Goal: Task Accomplishment & Management: Complete application form

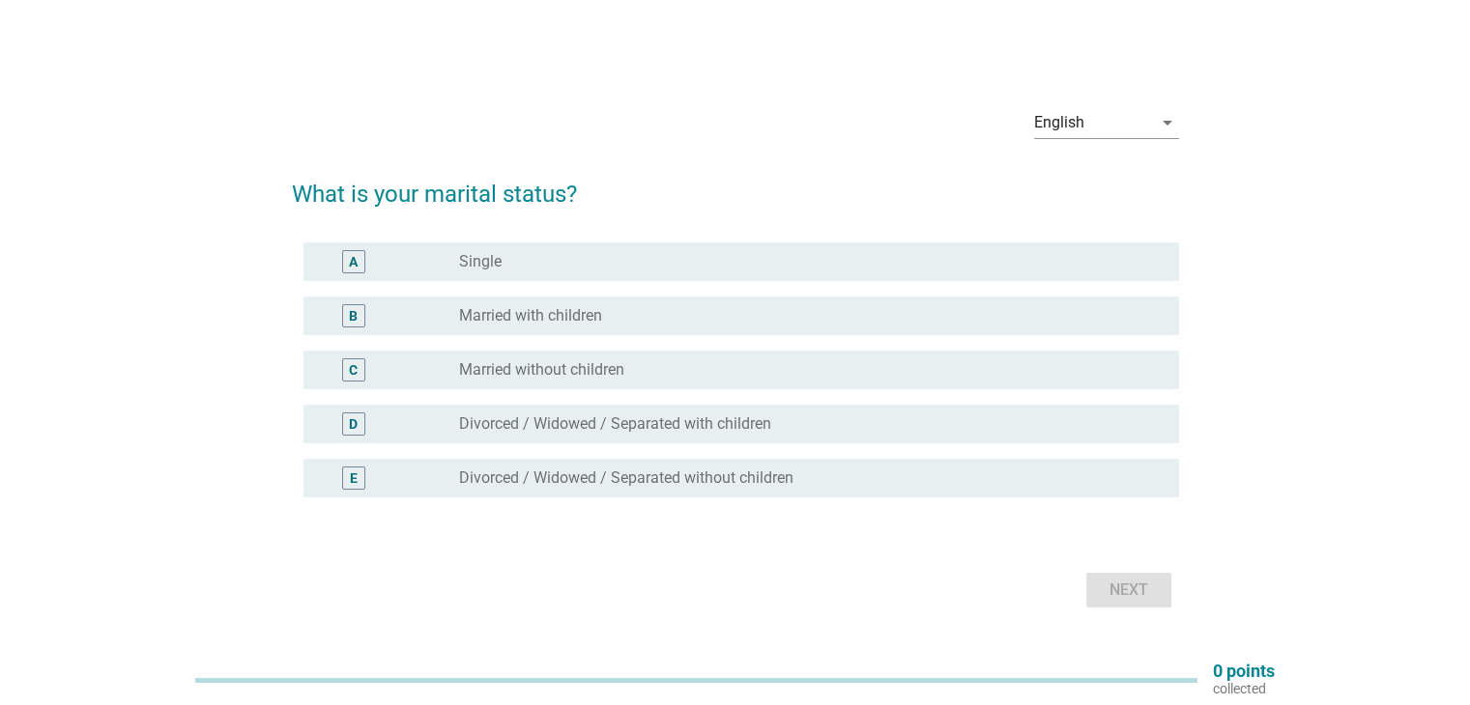
click at [687, 256] on div "radio_button_unchecked Single" at bounding box center [803, 261] width 688 height 19
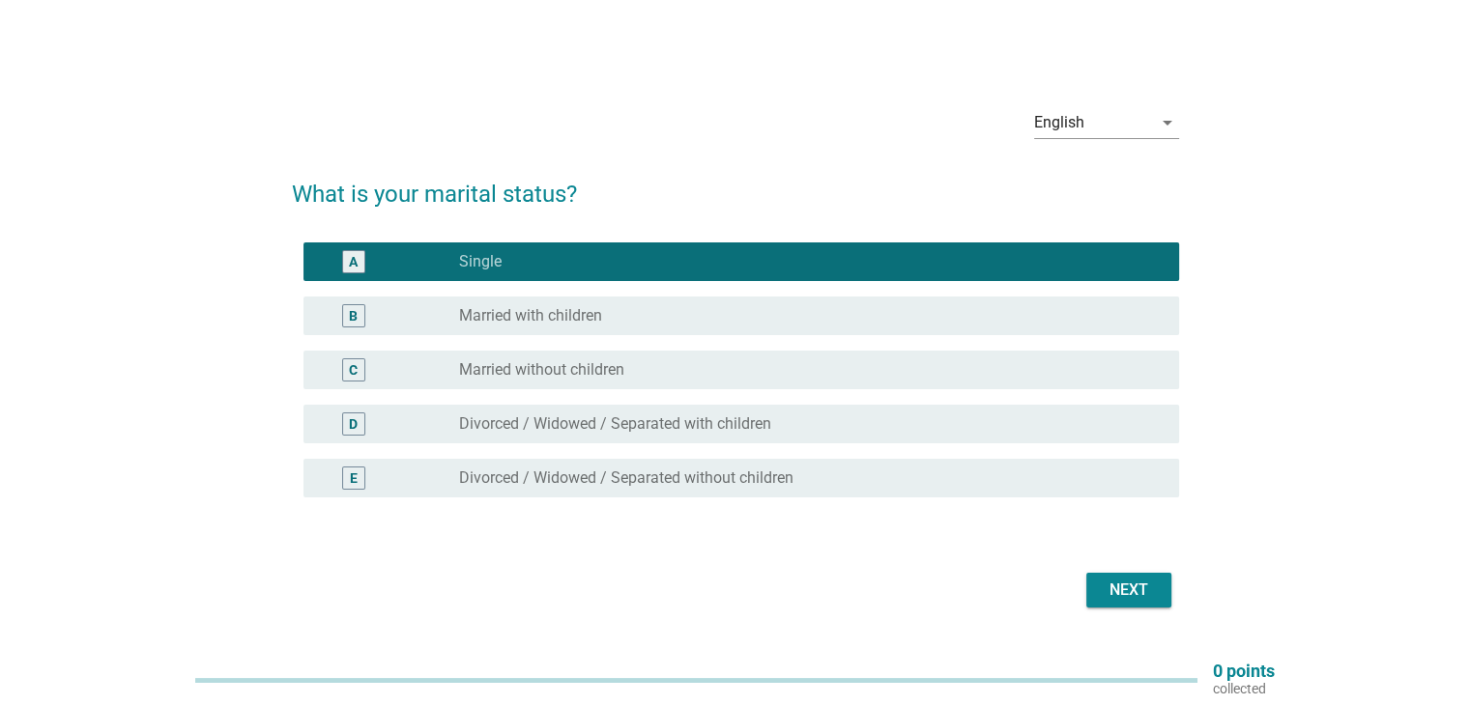
click at [1121, 611] on div "Next" at bounding box center [735, 590] width 887 height 46
click at [1121, 600] on div "Next" at bounding box center [1129, 590] width 54 height 23
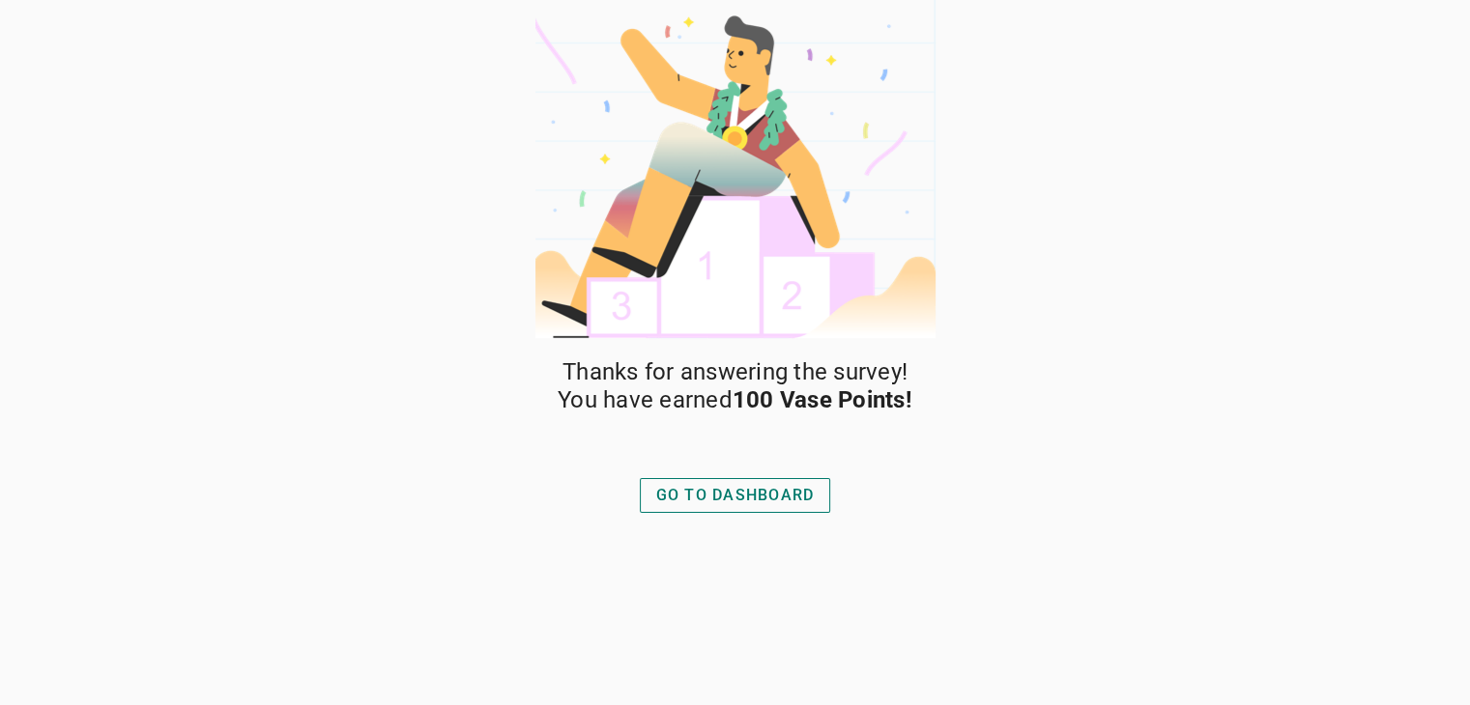
click at [733, 503] on div "GO TO DASHBOARD" at bounding box center [735, 495] width 158 height 23
click at [730, 475] on div "GO TO DASHBOARD" at bounding box center [735, 496] width 207 height 46
